Goal: Information Seeking & Learning: Learn about a topic

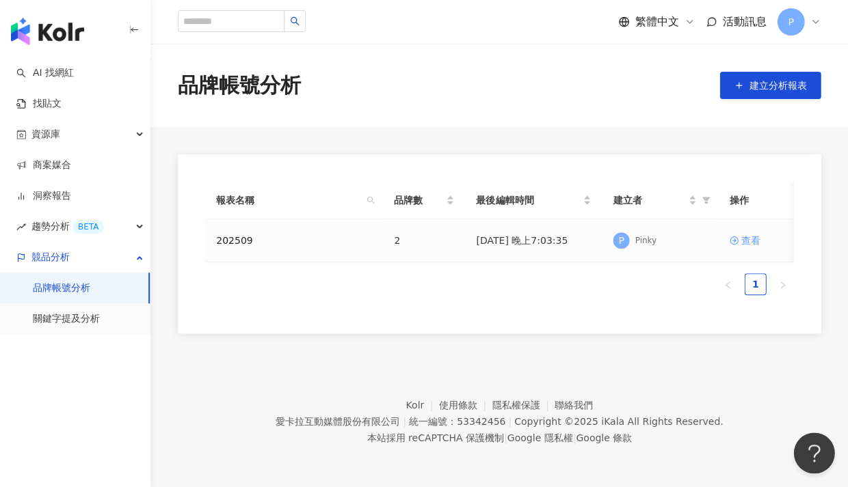
click at [556, 239] on div "查看" at bounding box center [749, 240] width 19 height 15
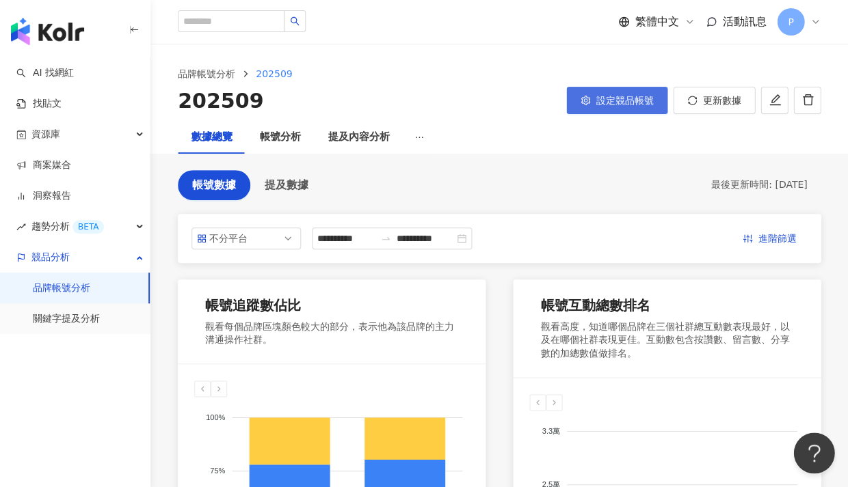
click at [556, 96] on icon "setting" at bounding box center [585, 101] width 10 height 10
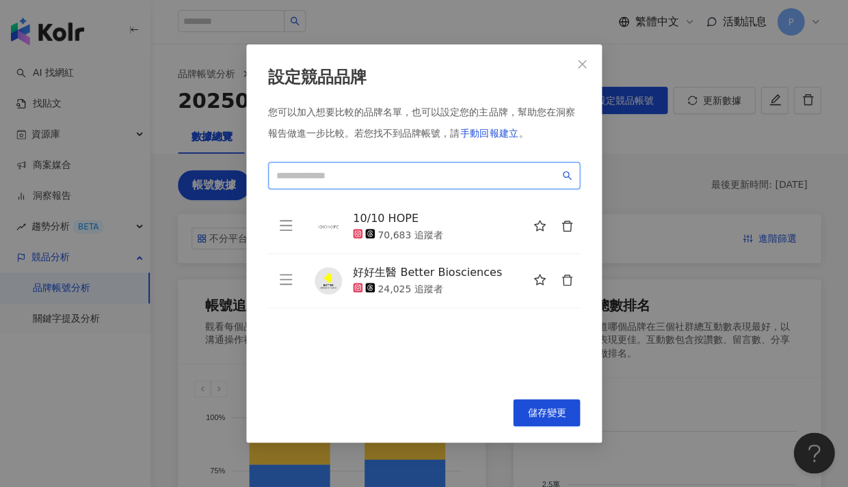
click at [369, 178] on input "search" at bounding box center [417, 175] width 283 height 15
type input "*"
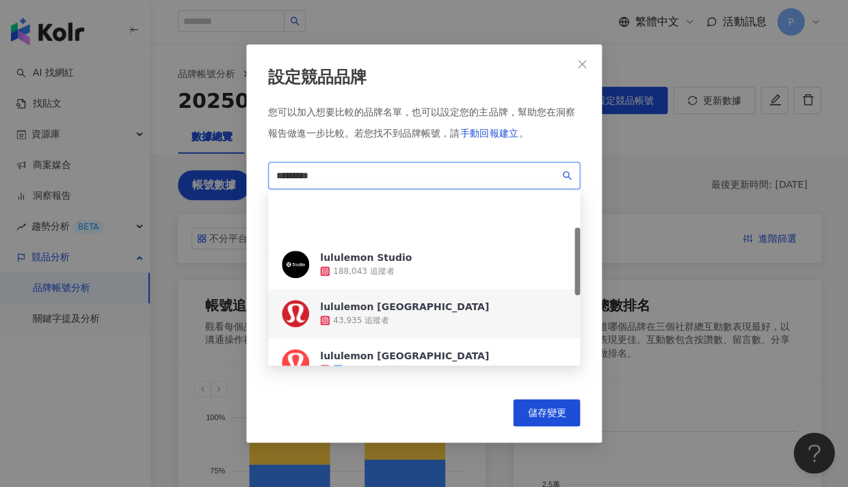
scroll to position [94, 0]
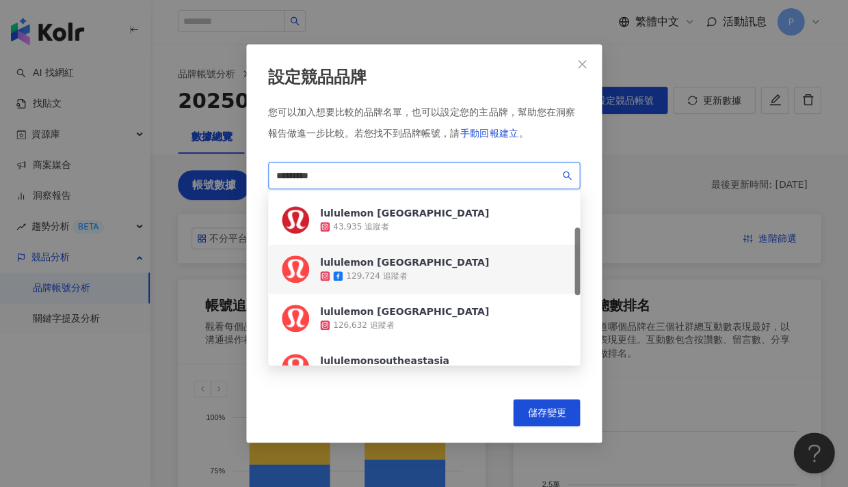
click at [449, 267] on div "lululemon [GEOGRAPHIC_DATA] 129,724 追蹤者" at bounding box center [424, 269] width 312 height 49
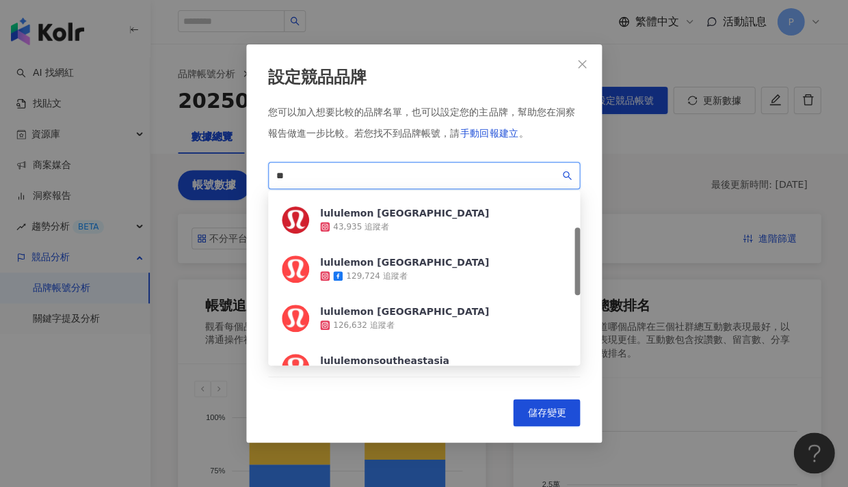
type input "*"
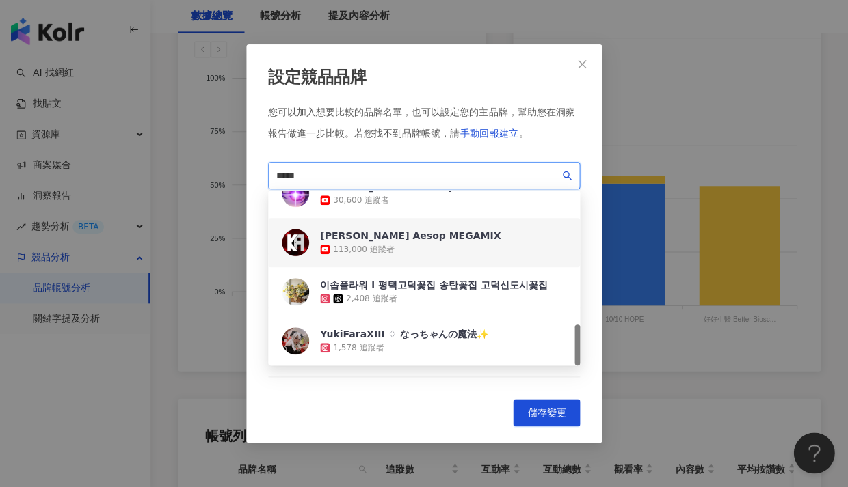
scroll to position [0, 0]
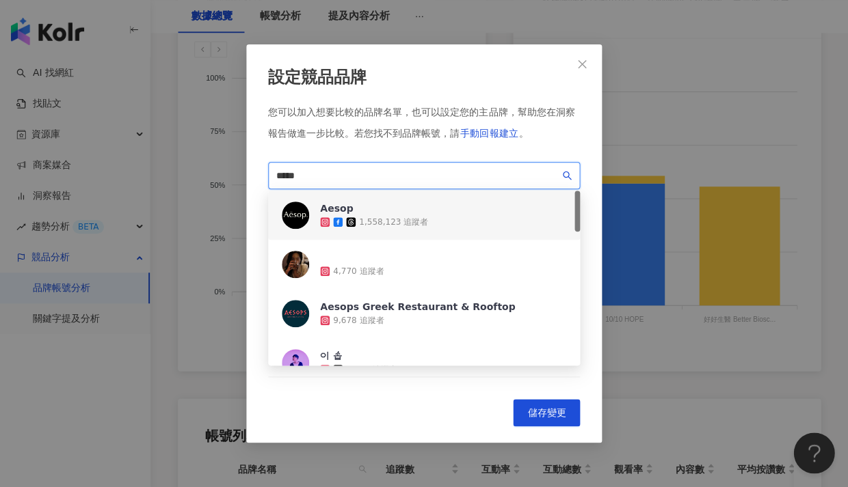
drag, startPoint x: 327, startPoint y: 176, endPoint x: 247, endPoint y: 174, distance: 80.0
click at [247, 174] on div "設定競品品牌 您可以加入想要比較的品牌名單，也可以設定您的主品牌，幫助您在洞察報告做進一步比較。 若您找不到品牌帳號，請 手動回報建立 。 ***** caa…" at bounding box center [424, 243] width 356 height 398
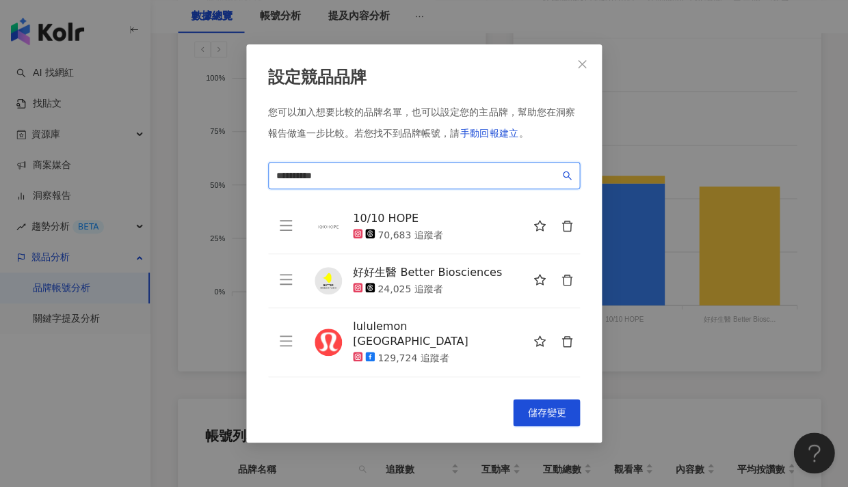
drag, startPoint x: 292, startPoint y: 185, endPoint x: 286, endPoint y: 174, distance: 12.2
click at [286, 174] on input "**********" at bounding box center [417, 175] width 283 height 15
drag, startPoint x: 331, startPoint y: 174, endPoint x: 294, endPoint y: 177, distance: 37.0
click at [294, 177] on input "**********" at bounding box center [417, 175] width 283 height 15
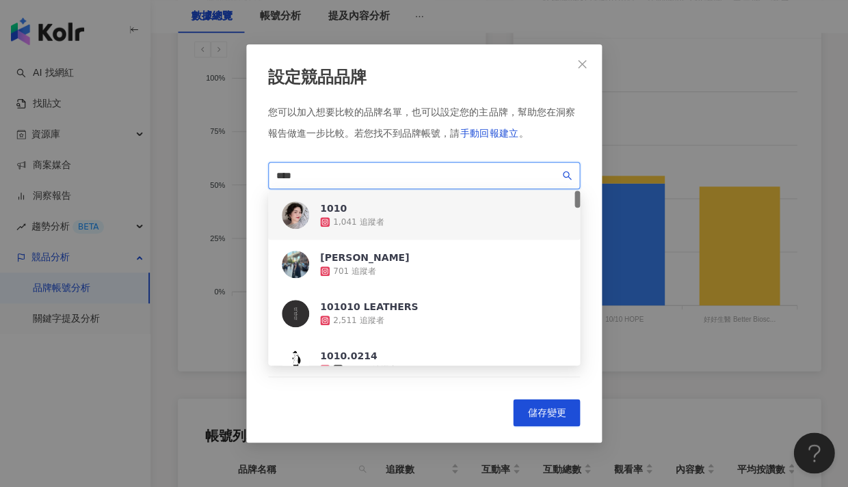
click at [358, 177] on input "****" at bounding box center [417, 175] width 283 height 15
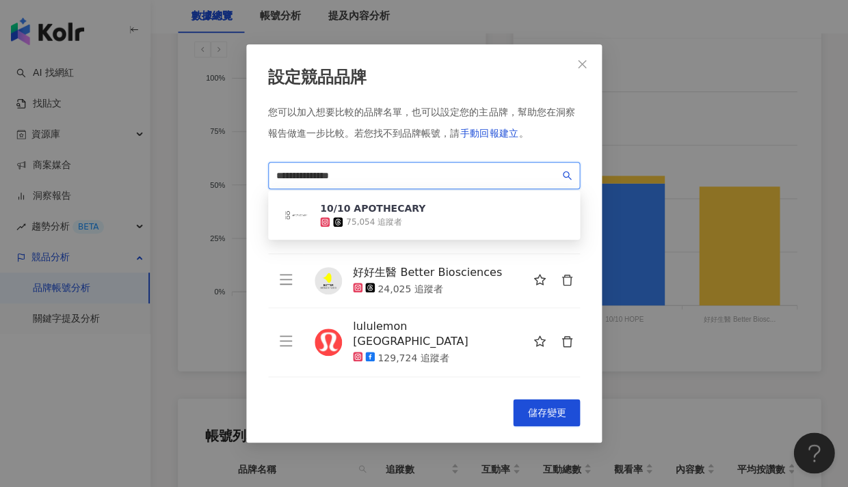
drag, startPoint x: 360, startPoint y: 175, endPoint x: 433, endPoint y: 219, distance: 86.2
click at [433, 219] on div "10/10 APOTHECARY 75,054 追蹤者" at bounding box center [424, 215] width 312 height 49
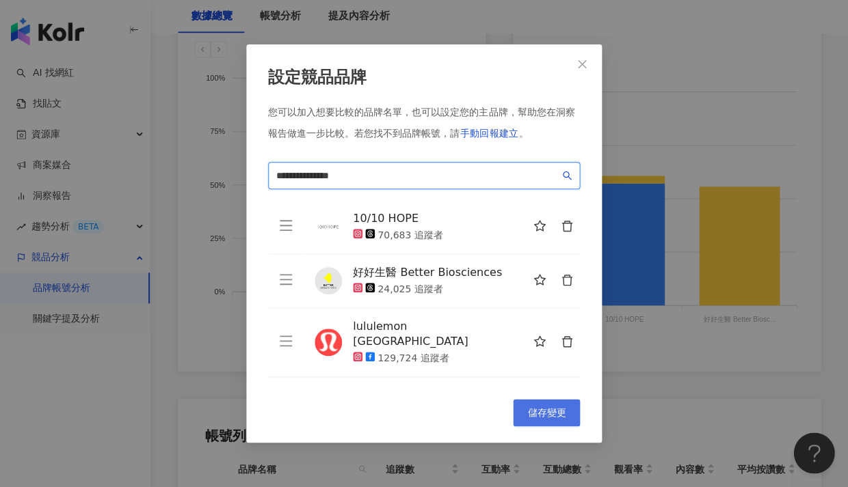
type input "**********"
click at [551, 320] on span "儲存變更" at bounding box center [546, 413] width 38 height 11
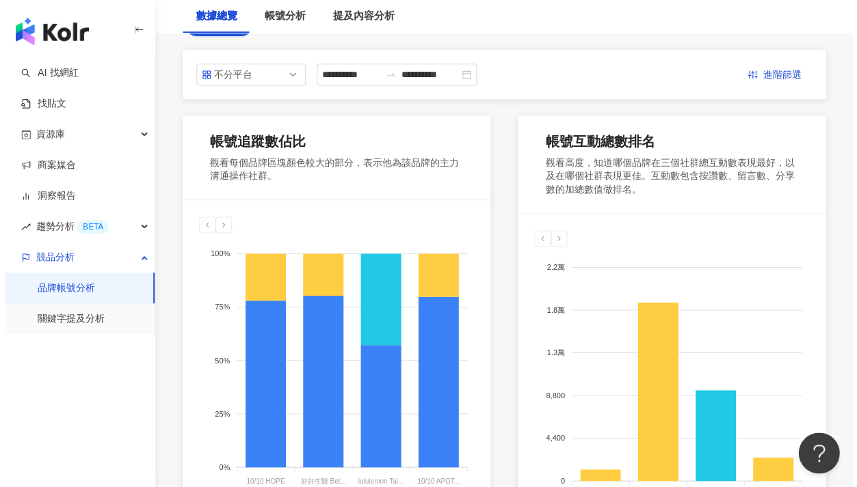
scroll to position [256, 0]
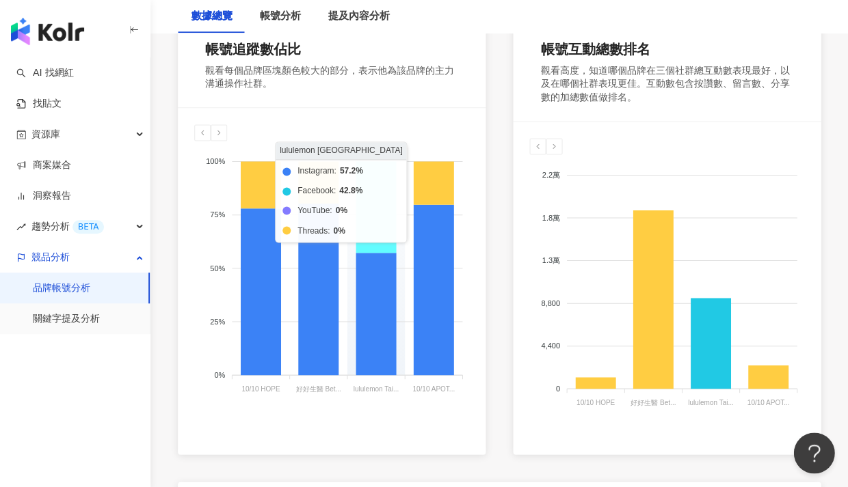
click at [369, 223] on icon at bounding box center [376, 207] width 40 height 92
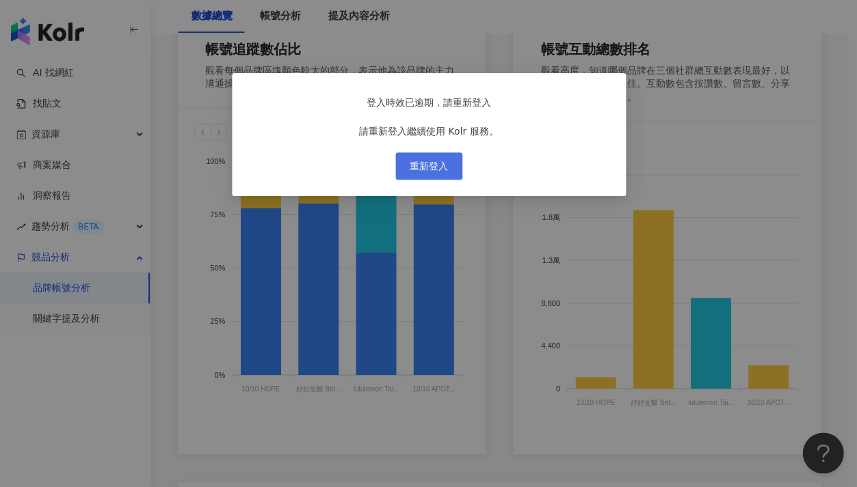
click at [433, 172] on span "重新登入" at bounding box center [429, 166] width 38 height 11
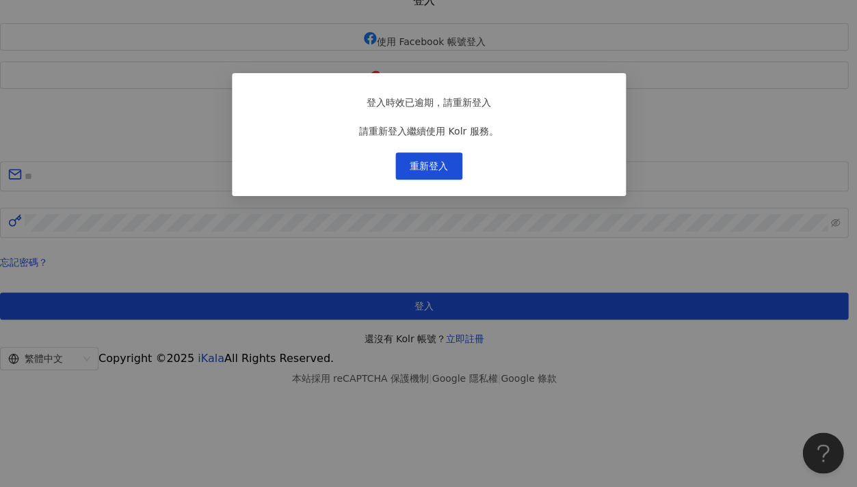
click at [440, 181] on div "登入時效已逾期，請重新登入 請重新登入繼續使用 Kolr 服務。 重新登入" at bounding box center [428, 243] width 857 height 487
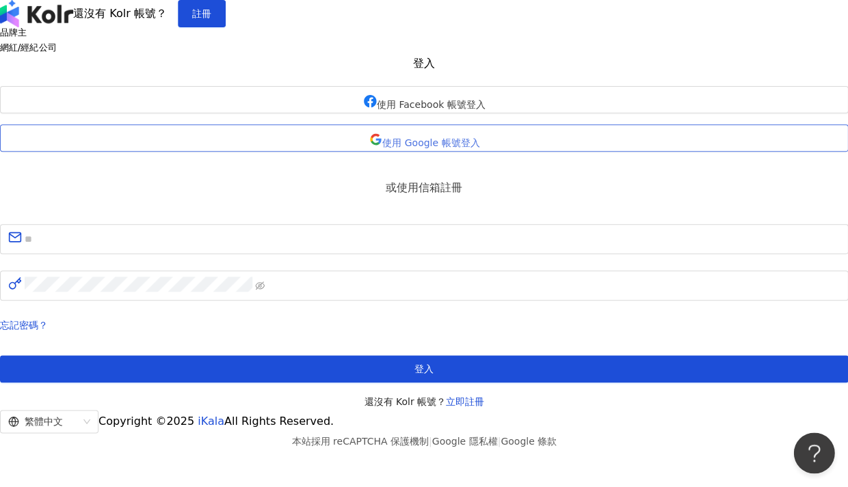
click at [424, 148] on span "使用 Google 帳號登入" at bounding box center [430, 142] width 97 height 11
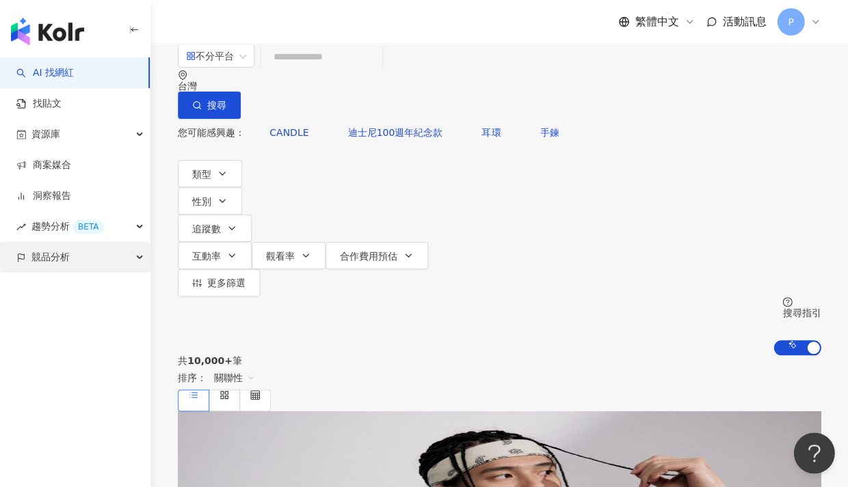
click at [59, 254] on span "競品分析" at bounding box center [50, 257] width 38 height 31
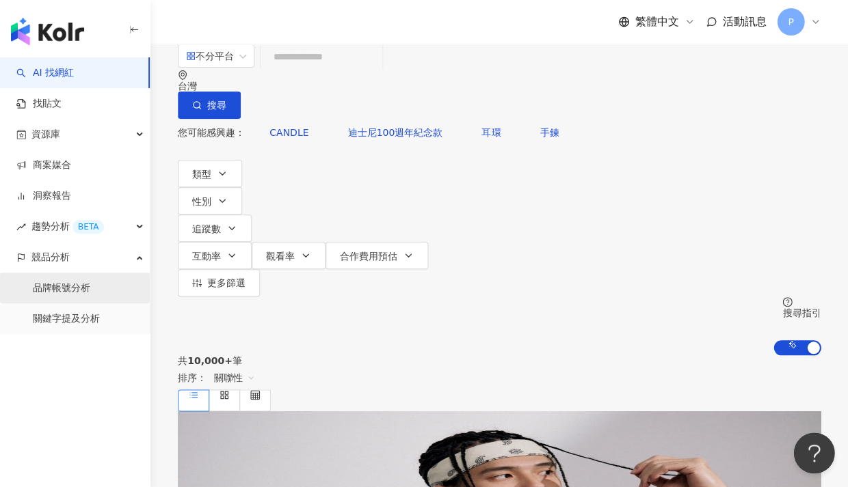
click at [55, 292] on link "品牌帳號分析" at bounding box center [61, 289] width 57 height 14
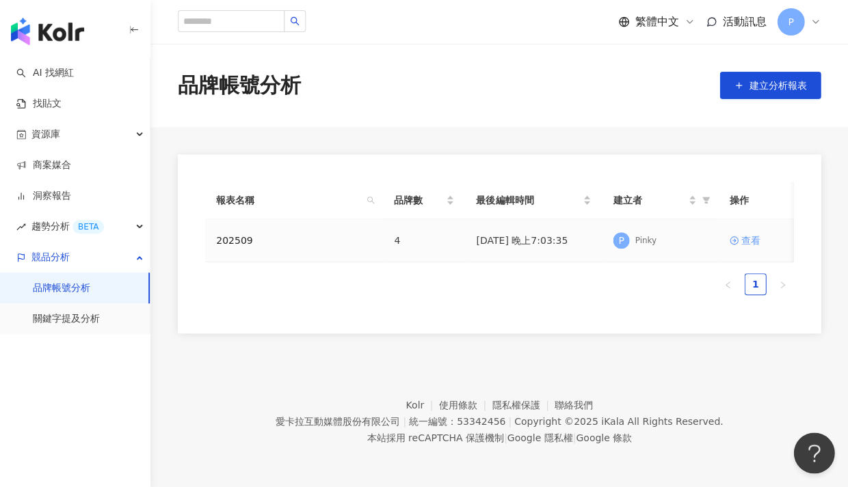
click at [556, 240] on link "查看" at bounding box center [755, 240] width 53 height 15
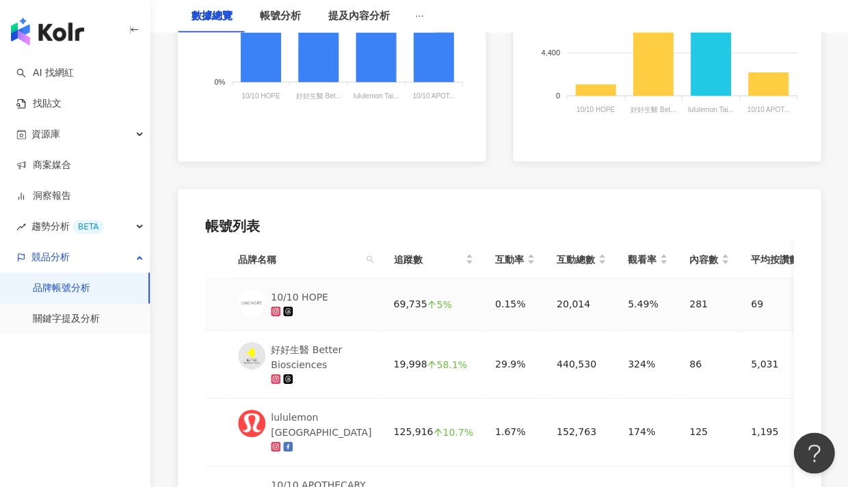
scroll to position [758, 0]
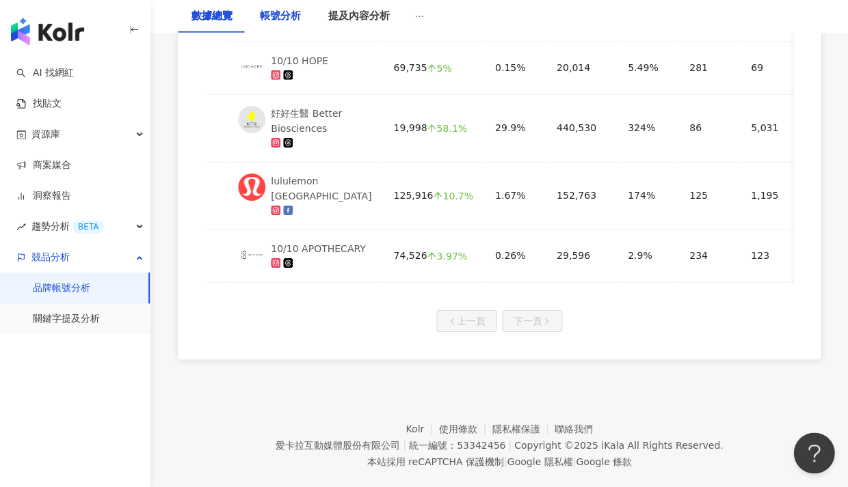
click at [290, 20] on div "帳號分析" at bounding box center [280, 16] width 41 height 16
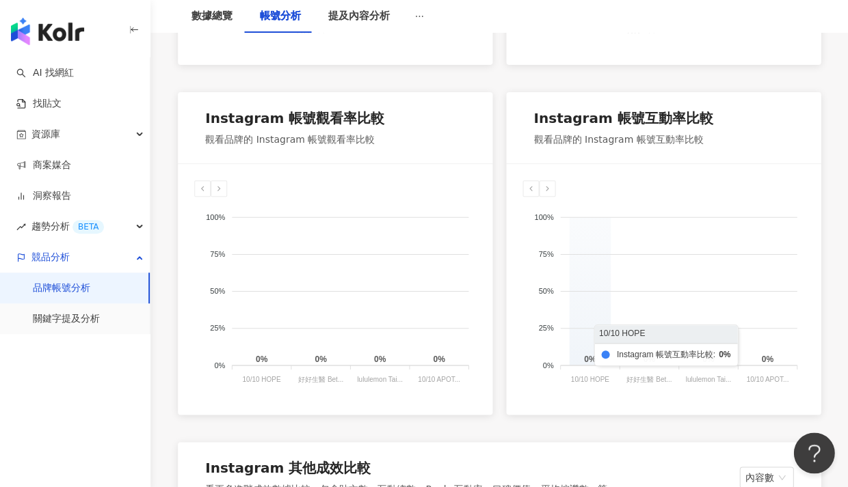
scroll to position [1327, 0]
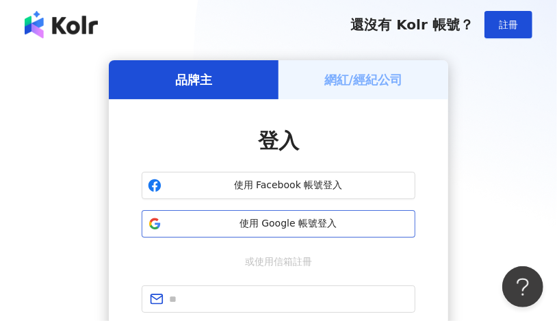
click at [282, 228] on span "使用 Google 帳號登入" at bounding box center [288, 224] width 242 height 14
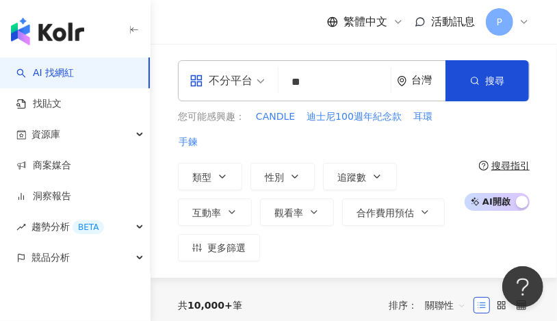
type input "*"
click at [384, 222] on div "類型 性別 追蹤數 互動率 觀看率 合作費用預估 更多篩選" at bounding box center [317, 212] width 279 height 98
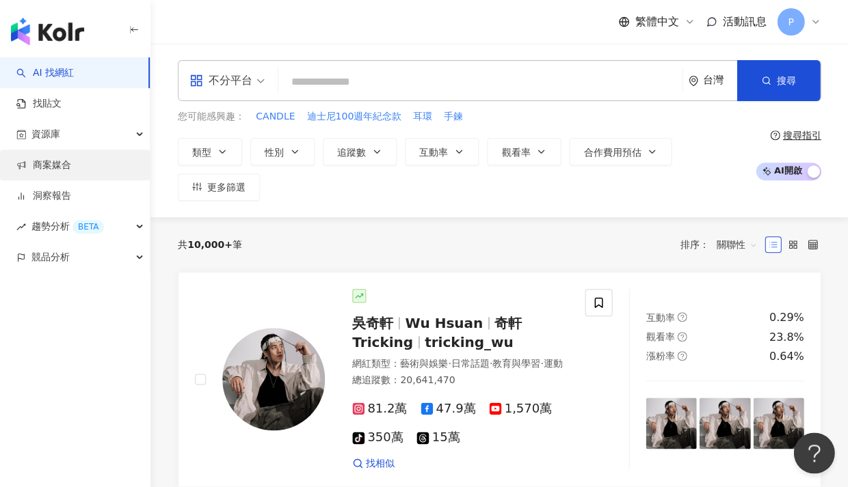
click at [58, 168] on link "商案媒合" at bounding box center [43, 166] width 55 height 14
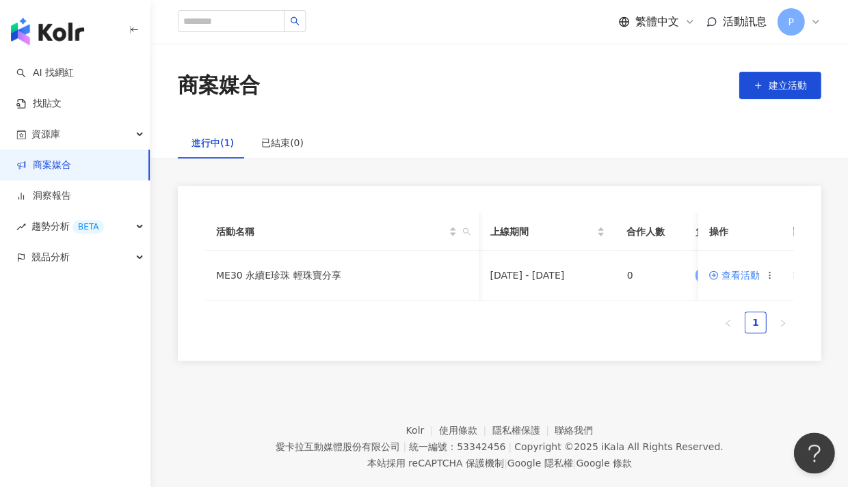
scroll to position [0, 145]
click at [556, 274] on span "查看活動" at bounding box center [733, 276] width 51 height 10
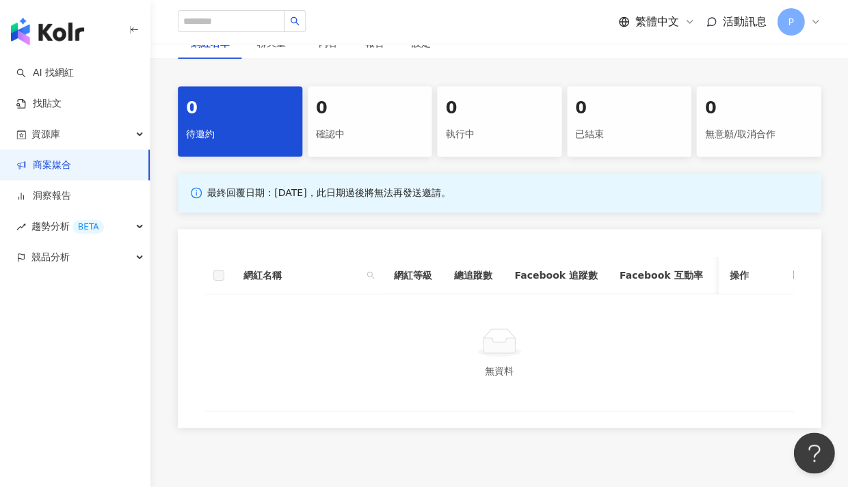
scroll to position [64, 0]
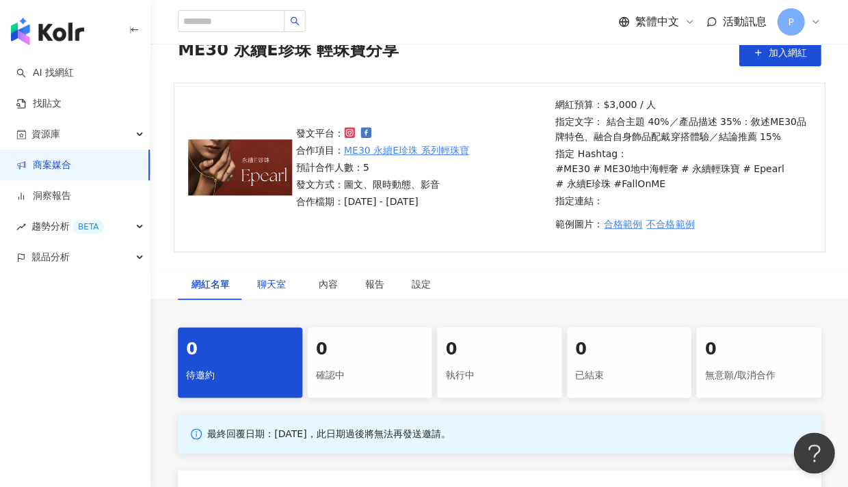
click at [271, 281] on span "聊天室" at bounding box center [274, 285] width 34 height 10
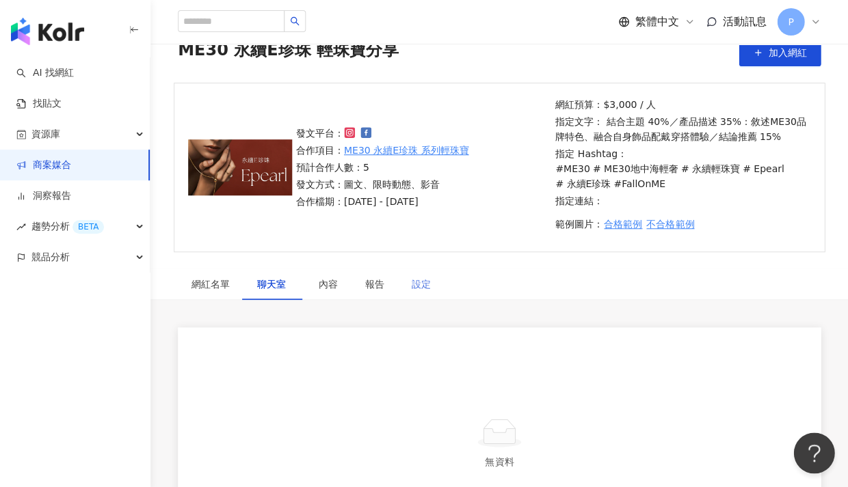
scroll to position [284, 0]
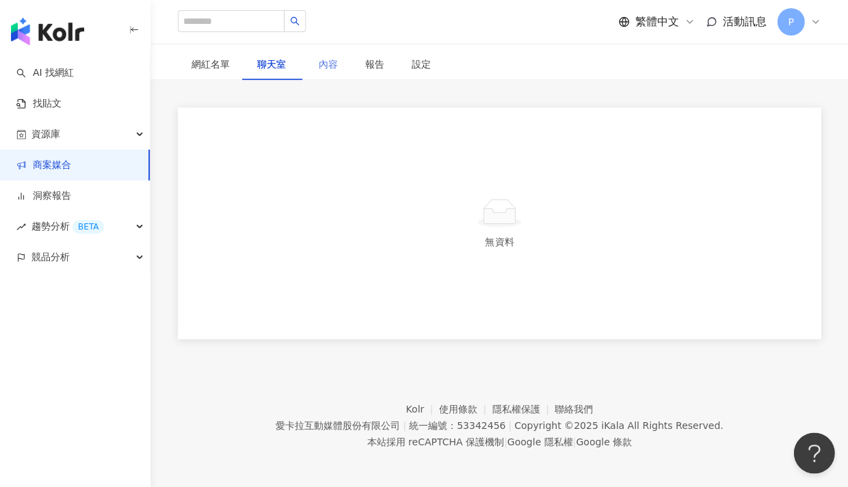
click at [341, 66] on div "內容" at bounding box center [328, 64] width 46 height 31
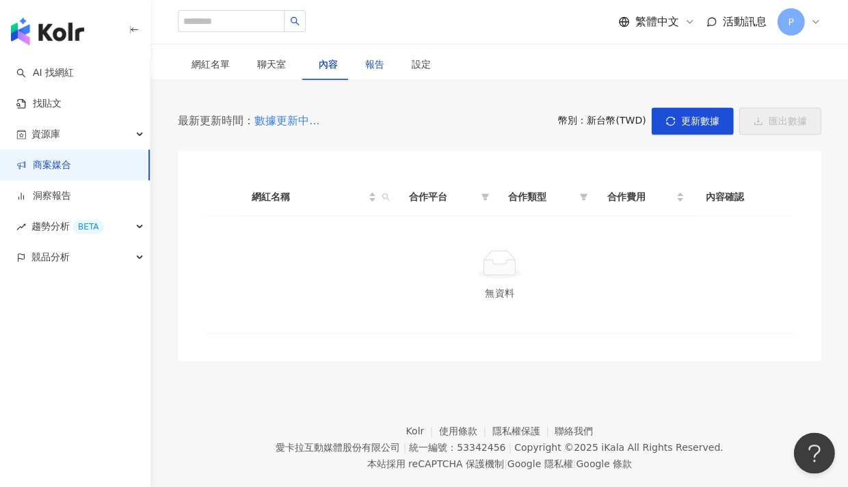
click at [371, 66] on div "報告" at bounding box center [374, 64] width 19 height 15
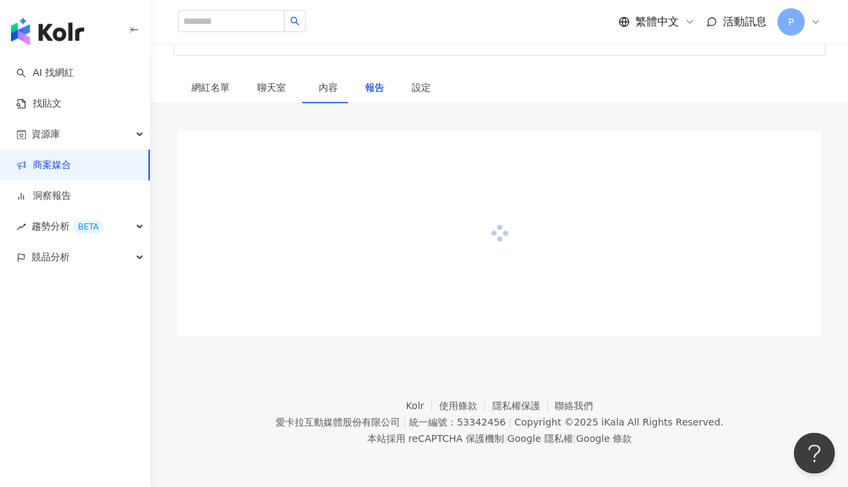
scroll to position [258, 0]
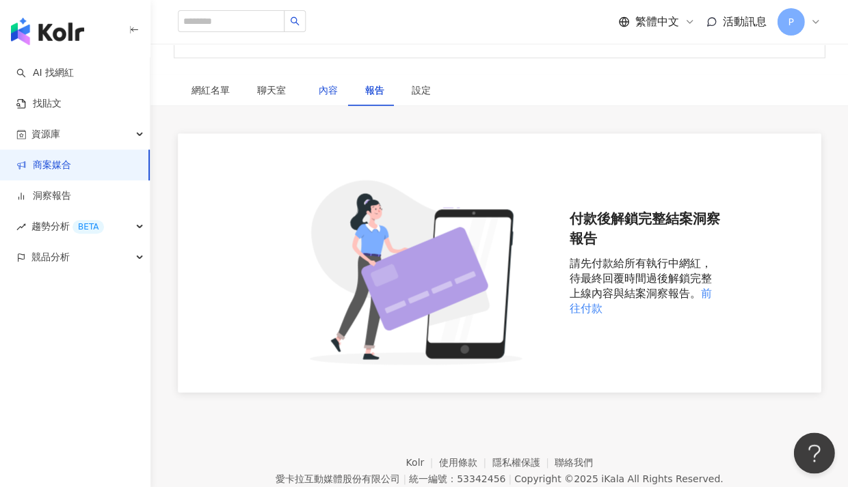
click at [323, 91] on div "內容" at bounding box center [328, 90] width 19 height 15
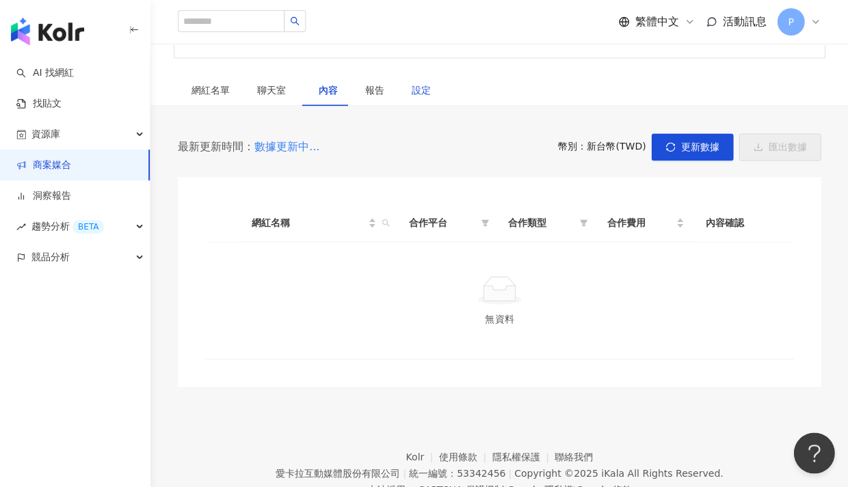
click at [412, 90] on div "設定" at bounding box center [421, 90] width 19 height 15
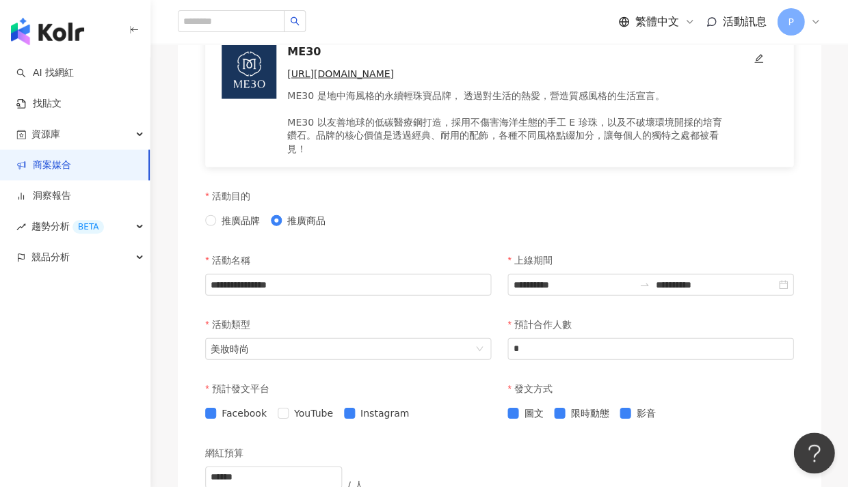
scroll to position [736, 0]
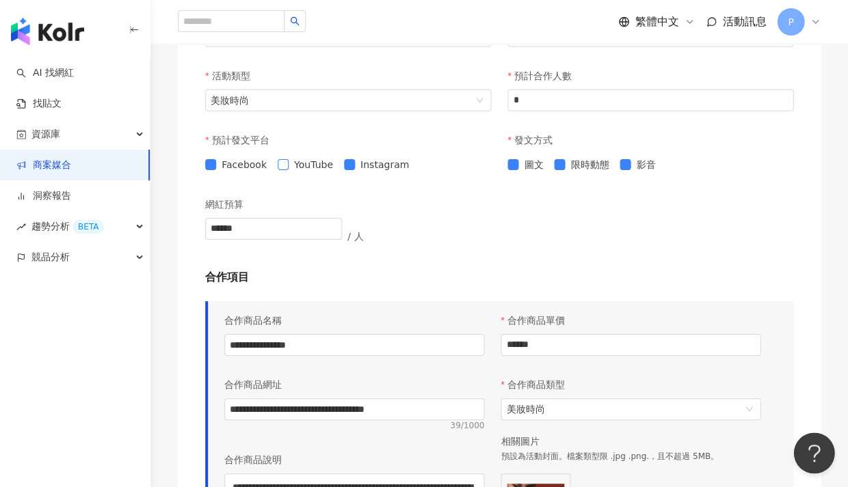
click at [289, 157] on span "YouTube" at bounding box center [314, 164] width 50 height 15
click at [305, 157] on span "YouTube" at bounding box center [314, 164] width 50 height 15
click at [289, 157] on span "YouTube" at bounding box center [314, 164] width 50 height 15
click at [304, 157] on span "YouTube" at bounding box center [314, 164] width 50 height 15
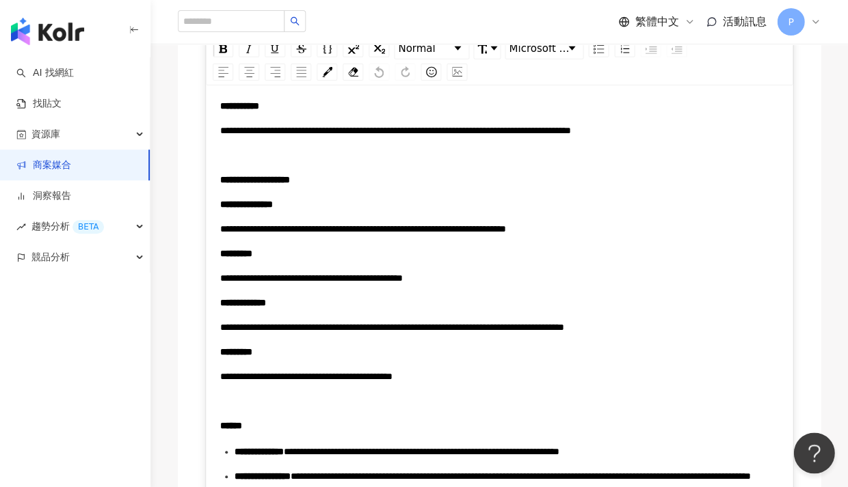
scroll to position [2507, 0]
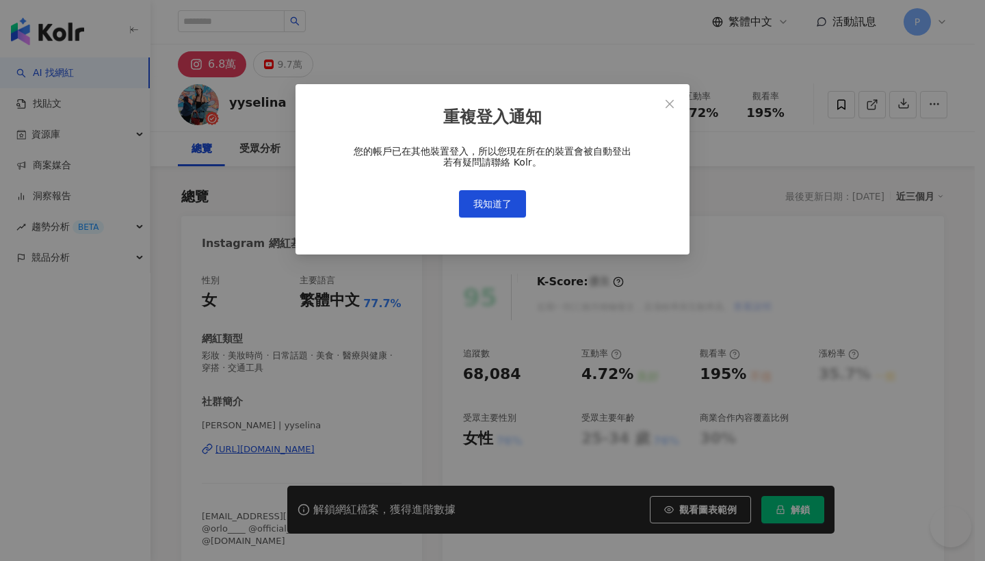
click at [492, 186] on div "重複登入通知 您的帳戶已在其他裝置登入，所以您現在所在的裝置會被自動登出 若有疑問請聯絡 Kolr。 我知道了" at bounding box center [492, 280] width 985 height 561
